Goal: Information Seeking & Learning: Compare options

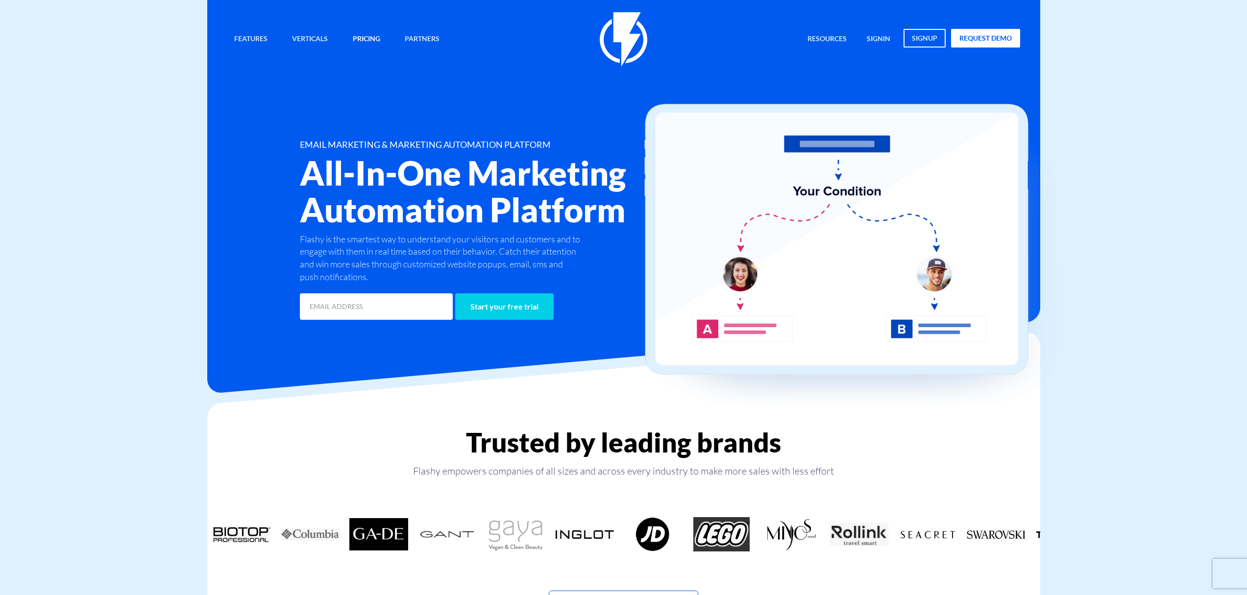
click at [352, 39] on link "Pricing" at bounding box center [366, 39] width 42 height 21
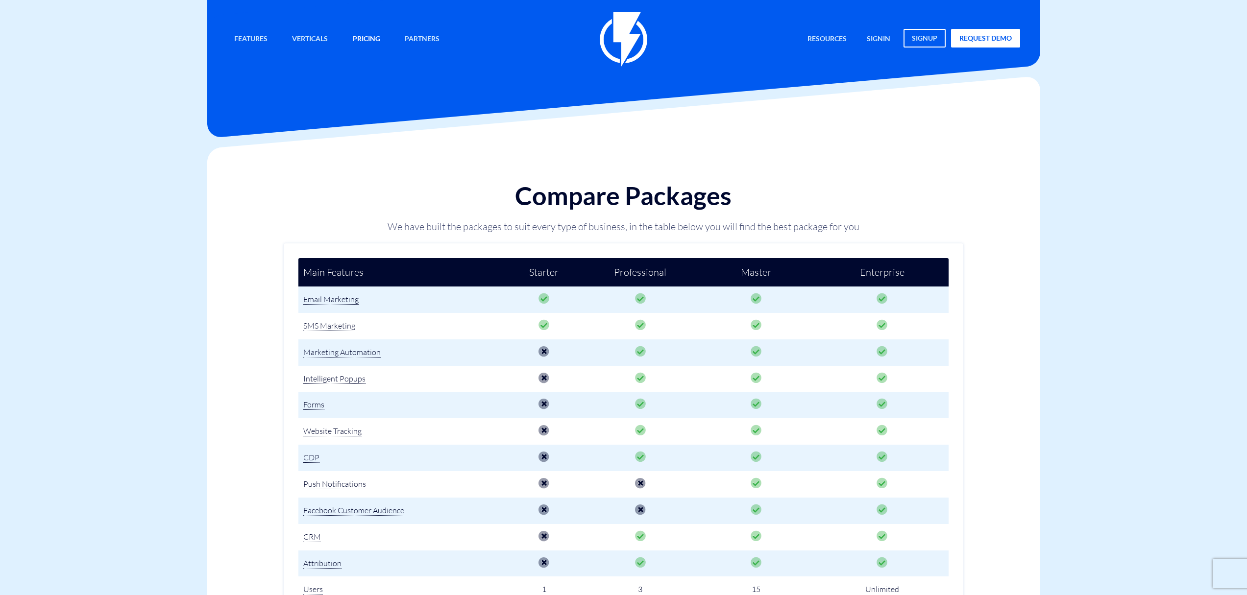
click at [365, 36] on link "Pricing" at bounding box center [366, 39] width 42 height 21
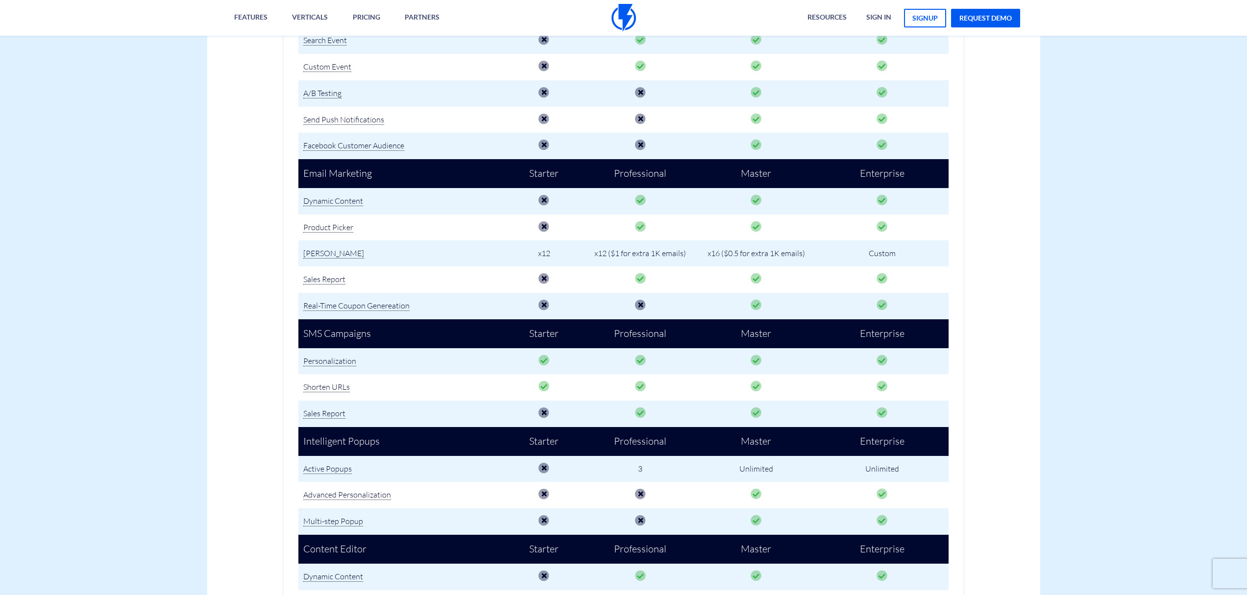
scroll to position [742, 0]
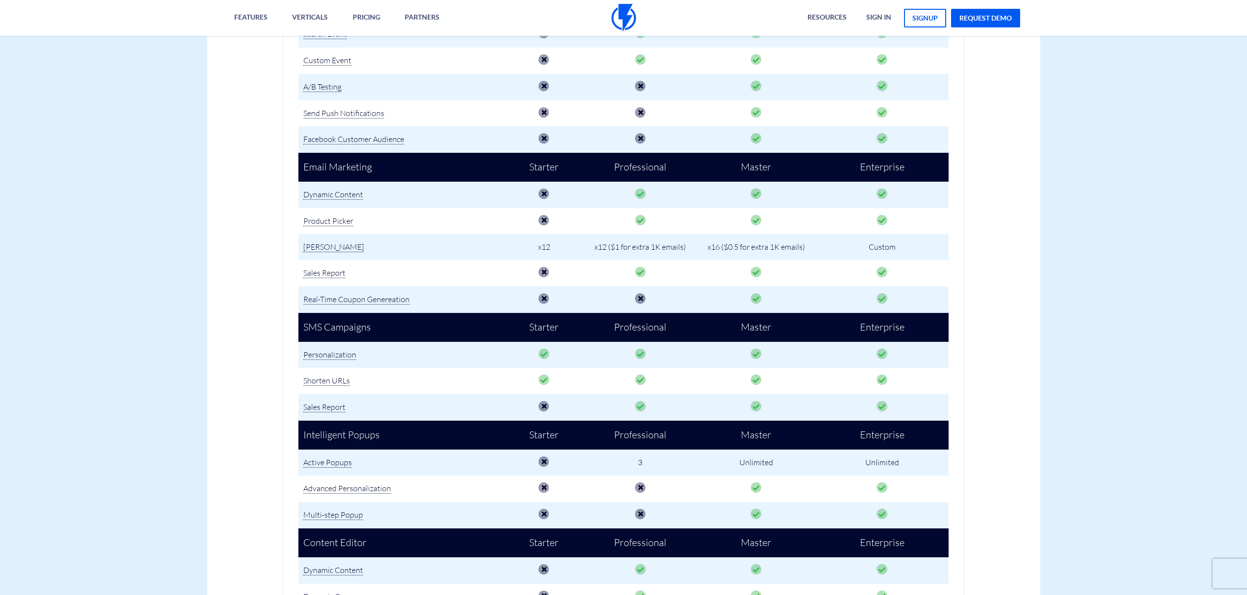
drag, startPoint x: 720, startPoint y: 247, endPoint x: 709, endPoint y: 247, distance: 11.3
click at [709, 247] on td "x16 ($0.5 for extra 1K emails)" at bounding box center [756, 247] width 119 height 26
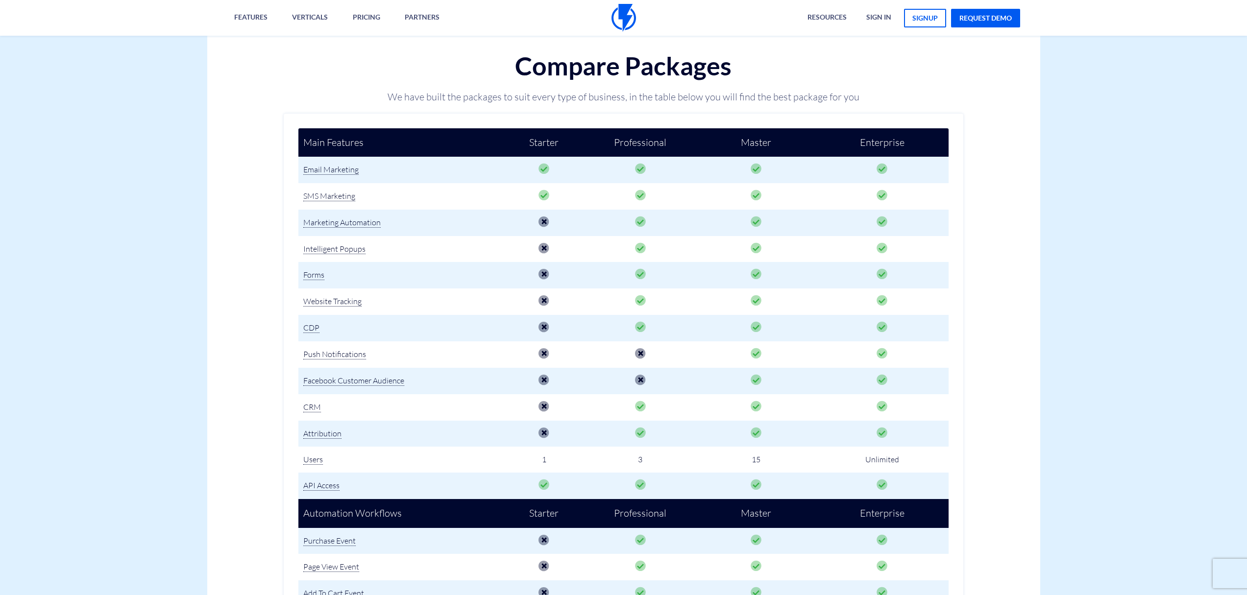
scroll to position [0, 0]
